Goal: Information Seeking & Learning: Learn about a topic

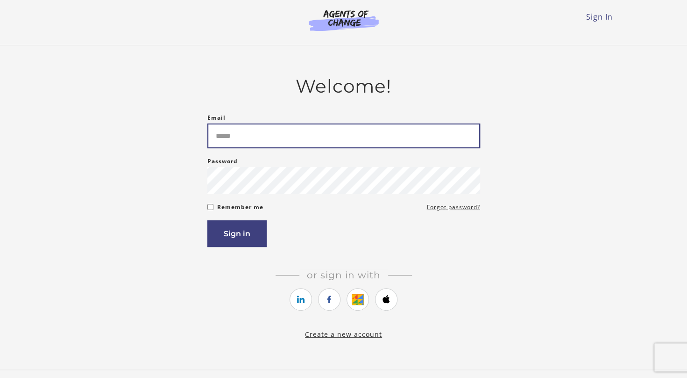
click at [303, 130] on input "Email" at bounding box center [344, 135] width 273 height 25
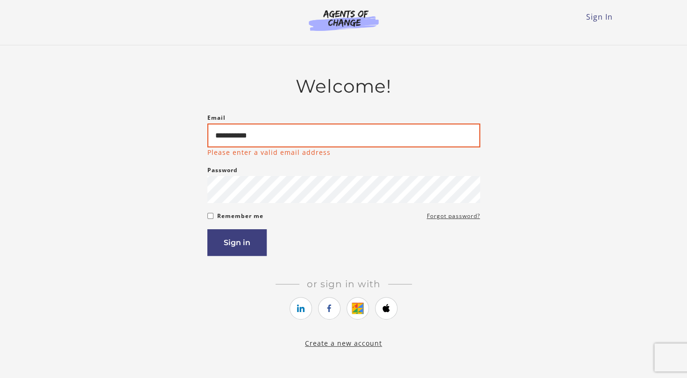
click at [279, 138] on input "**********" at bounding box center [344, 135] width 273 height 24
type input "**********"
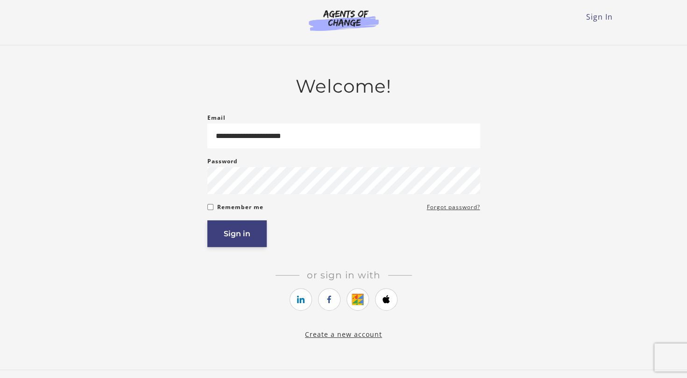
click at [251, 230] on button "Sign in" at bounding box center [237, 233] width 59 height 27
